Goal: Information Seeking & Learning: Learn about a topic

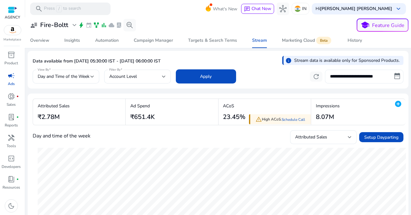
click at [355, 73] on input "**********" at bounding box center [364, 77] width 79 height 14
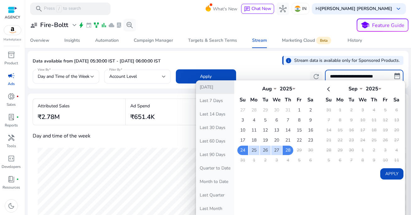
click at [223, 90] on button "[DATE]" at bounding box center [215, 87] width 38 height 14
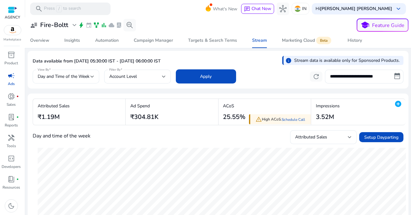
click at [72, 76] on span "Day and Time of the Week" at bounding box center [64, 77] width 52 height 6
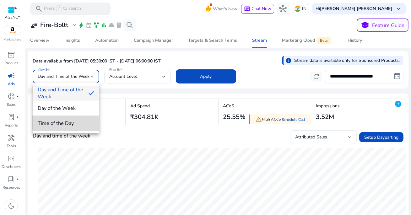
click at [73, 122] on span "Time of the Day" at bounding box center [66, 123] width 57 height 7
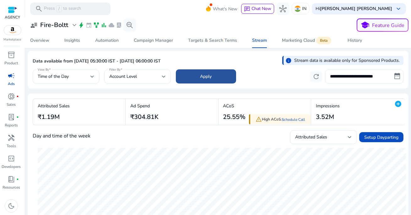
click at [201, 79] on span "Apply" at bounding box center [207, 76] width 12 height 7
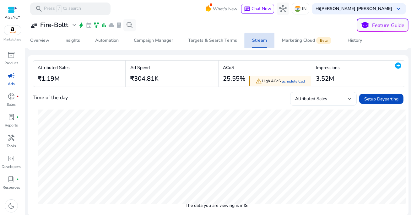
click at [262, 41] on div "Stream" at bounding box center [259, 40] width 15 height 4
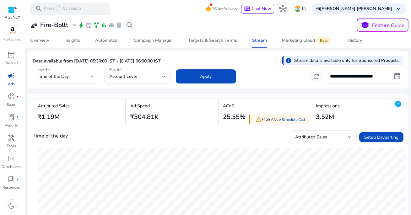
click at [346, 78] on input "**********" at bounding box center [364, 77] width 79 height 14
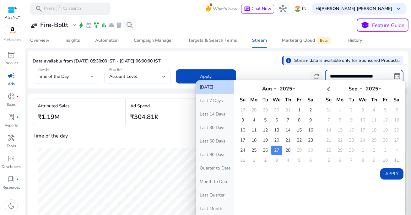
click at [286, 150] on td "28" at bounding box center [288, 150] width 11 height 9
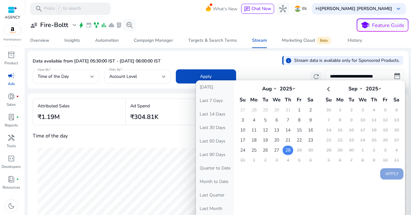
click at [286, 150] on td "28" at bounding box center [288, 150] width 11 height 9
click at [385, 174] on button "Apply" at bounding box center [392, 173] width 23 height 11
type input "**********"
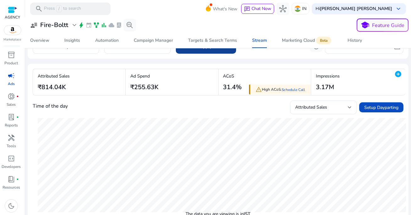
scroll to position [38, 0]
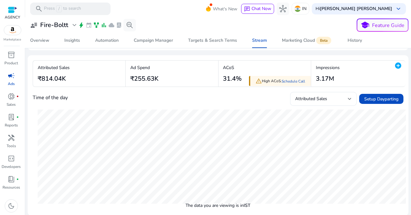
drag, startPoint x: 223, startPoint y: 78, endPoint x: 239, endPoint y: 78, distance: 16.7
click at [239, 78] on h3 "31.4%" at bounding box center [232, 79] width 19 height 8
click at [237, 68] on p "ACoS" at bounding box center [232, 67] width 19 height 7
click at [397, 66] on mat-icon "add_circle" at bounding box center [399, 66] width 8 height 8
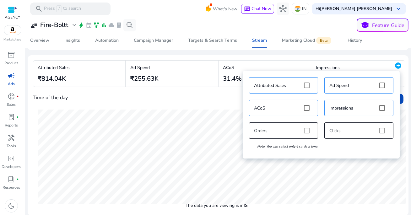
click at [310, 130] on div "Attributed Sales Ad Spend ACoS Impressions Orders Clicks Note: You can select o…" at bounding box center [321, 114] width 151 height 81
click at [308, 131] on div "Attributed Sales Ad Spend ACoS Impressions Orders Clicks Note: You can select o…" at bounding box center [321, 114] width 151 height 81
click at [306, 130] on div "Attributed Sales Ad Spend ACoS Impressions Orders Clicks Note: You can select o…" at bounding box center [321, 114] width 151 height 81
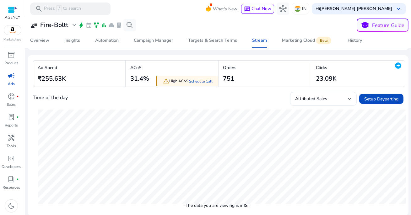
click at [280, 52] on div "**********" at bounding box center [218, 97] width 381 height 237
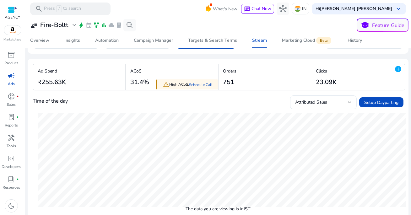
drag, startPoint x: 313, startPoint y: 83, endPoint x: 335, endPoint y: 82, distance: 21.7
click at [335, 82] on div "Clicks 23.09K" at bounding box center [325, 77] width 27 height 26
click at [249, 59] on mat-card "Ad Spend ₹255.63K warning High ACoS. Schedule Call ACoS 31.4% Orders 751 Clicks…" at bounding box center [218, 139] width 381 height 161
click at [268, 48] on link "Stream" at bounding box center [260, 40] width 30 height 15
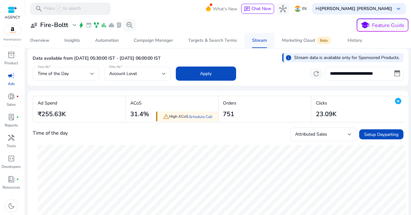
scroll to position [1, 0]
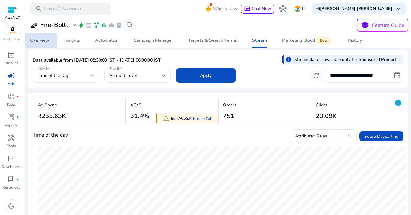
click at [46, 42] on div "Overview" at bounding box center [39, 40] width 19 height 4
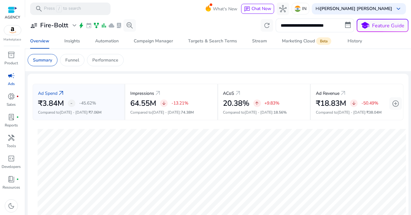
click at [309, 25] on input "**********" at bounding box center [315, 26] width 79 height 14
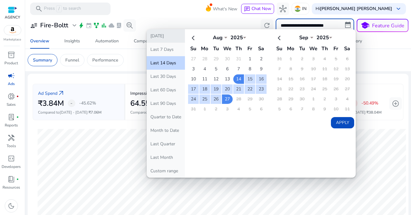
click at [169, 38] on button "Today" at bounding box center [166, 36] width 38 height 14
type input "**********"
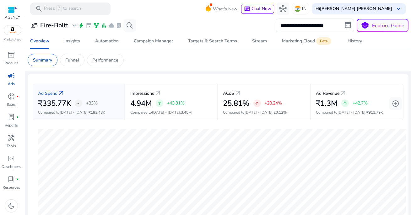
click at [301, 22] on input "**********" at bounding box center [315, 26] width 79 height 14
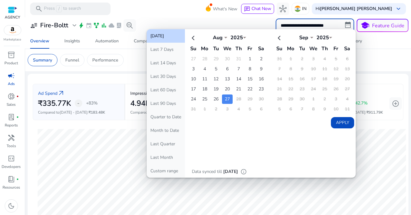
click at [239, 97] on td "28" at bounding box center [239, 99] width 11 height 9
click at [176, 14] on mat-toolbar "search Press / to search What's New chat Chat Now hub IN Hi Santosh Kumar Kushw…" at bounding box center [218, 8] width 386 height 17
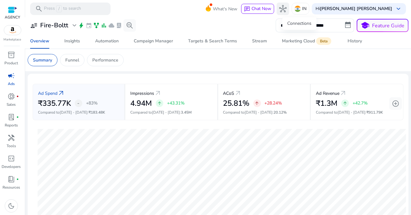
click at [287, 8] on span "hub" at bounding box center [283, 9] width 8 height 8
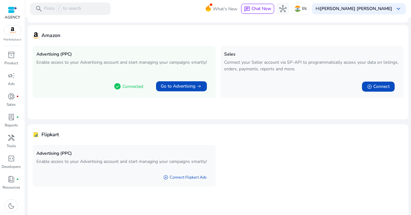
scroll to position [38, 0]
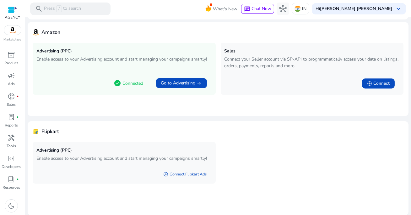
click at [239, 68] on p "Connect your Seller account via SP-API to programmatically access your data on …" at bounding box center [313, 62] width 176 height 13
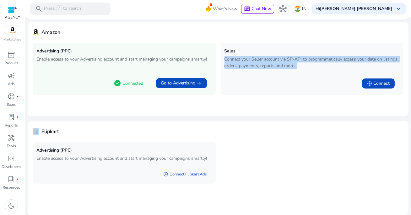
click at [242, 72] on div "Sales Connect your Seller account via SP-API to programmatically access your da…" at bounding box center [312, 69] width 183 height 52
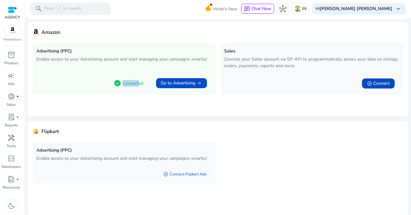
drag, startPoint x: 121, startPoint y: 83, endPoint x: 137, endPoint y: 83, distance: 15.7
click at [136, 83] on p "Connected" at bounding box center [133, 83] width 21 height 7
click at [141, 84] on p "Connected" at bounding box center [133, 83] width 21 height 7
click at [130, 81] on p "Connected" at bounding box center [133, 83] width 21 height 7
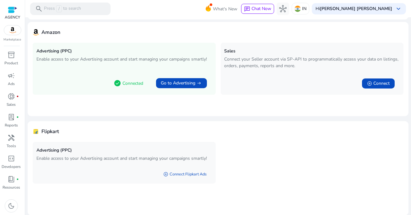
click at [130, 81] on p "Connected" at bounding box center [133, 83] width 21 height 7
click at [135, 91] on div "Advertising (PPC) Enable access to your Advertising account and start managing …" at bounding box center [124, 69] width 183 height 52
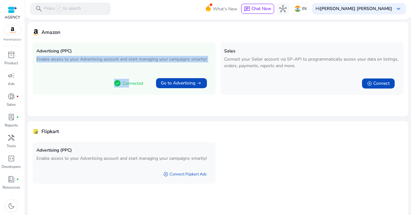
drag, startPoint x: 35, startPoint y: 59, endPoint x: 145, endPoint y: 70, distance: 110.6
click at [145, 70] on div "Advertising (PPC) Enable access to your Advertising account and start managing …" at bounding box center [124, 69] width 183 height 52
click at [136, 59] on p "Enable access to your Advertising account and start managing your campaigns sma…" at bounding box center [124, 59] width 176 height 7
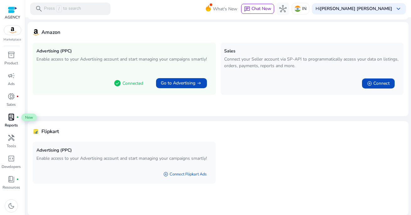
click at [13, 118] on span "lab_profile" at bounding box center [12, 117] width 8 height 8
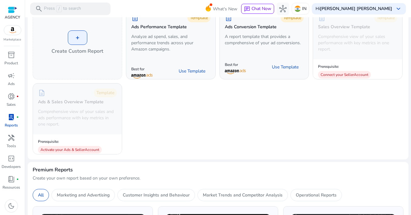
scroll to position [51, 0]
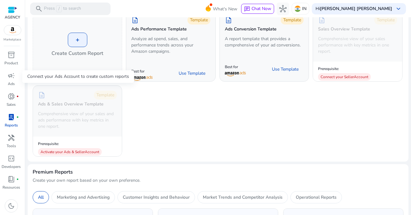
click at [82, 117] on p "Comprehensive view of your sales and ads performance with key metrics in one re…" at bounding box center [77, 120] width 79 height 19
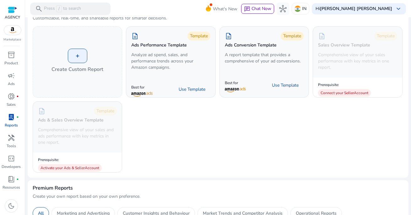
scroll to position [34, 0]
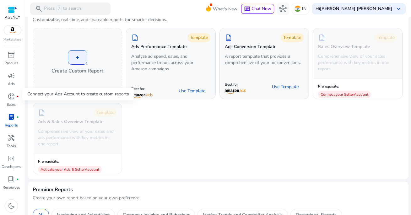
click at [104, 118] on div "description Template Ads & Sales Overview Template Comprehensive view of your s…" at bounding box center [77, 128] width 89 height 51
click at [81, 123] on h5 "Ads & Sales Overview Template" at bounding box center [71, 121] width 66 height 5
click at [51, 112] on div "description Template" at bounding box center [77, 112] width 79 height 9
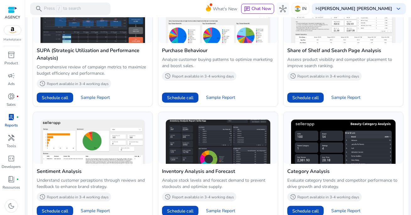
scroll to position [400, 0]
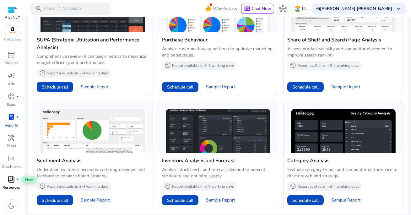
click at [11, 181] on span "book_4" at bounding box center [12, 180] width 8 height 8
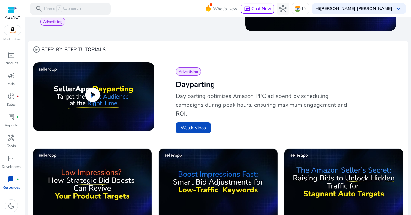
scroll to position [174, 0]
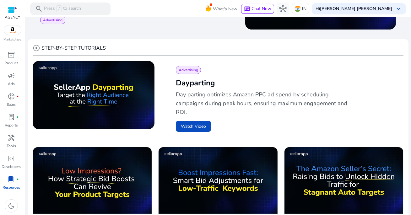
click at [235, 95] on p "Day parting optimizes Amazon PPC ad spend by scheduling campaigns during peak h…" at bounding box center [263, 103] width 174 height 26
click at [229, 101] on p "Day parting optimizes Amazon PPC ad spend by scheduling campaigns during peak h…" at bounding box center [263, 103] width 174 height 26
drag, startPoint x: 204, startPoint y: 103, endPoint x: 265, endPoint y: 106, distance: 61.7
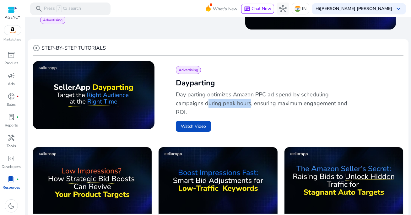
click at [262, 106] on p "Day parting optimizes Amazon PPC ad spend by scheduling campaigns during peak h…" at bounding box center [263, 103] width 174 height 26
click at [265, 106] on p "Day parting optimizes Amazon PPC ad spend by scheduling campaigns during peak h…" at bounding box center [263, 103] width 174 height 26
drag, startPoint x: 252, startPoint y: 104, endPoint x: 303, endPoint y: 111, distance: 52.0
click at [303, 110] on p "Day parting optimizes Amazon PPC ad spend by scheduling campaigns during peak h…" at bounding box center [263, 103] width 174 height 26
click at [303, 111] on p "Day parting optimizes Amazon PPC ad spend by scheduling campaigns during peak h…" at bounding box center [263, 103] width 174 height 26
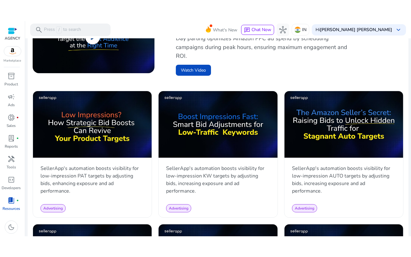
scroll to position [259, 0]
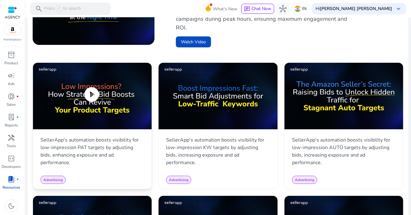
click at [93, 93] on span "play_circle" at bounding box center [92, 95] width 18 height 18
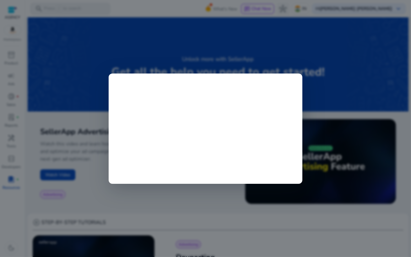
scroll to position [259, 0]
